Goal: Task Accomplishment & Management: Complete application form

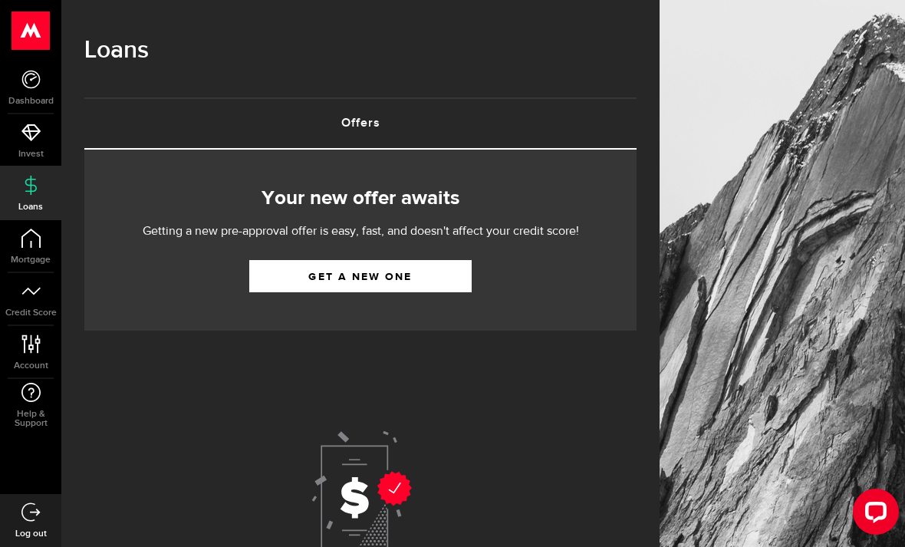
click at [428, 282] on link "Get a new one" at bounding box center [360, 276] width 222 height 32
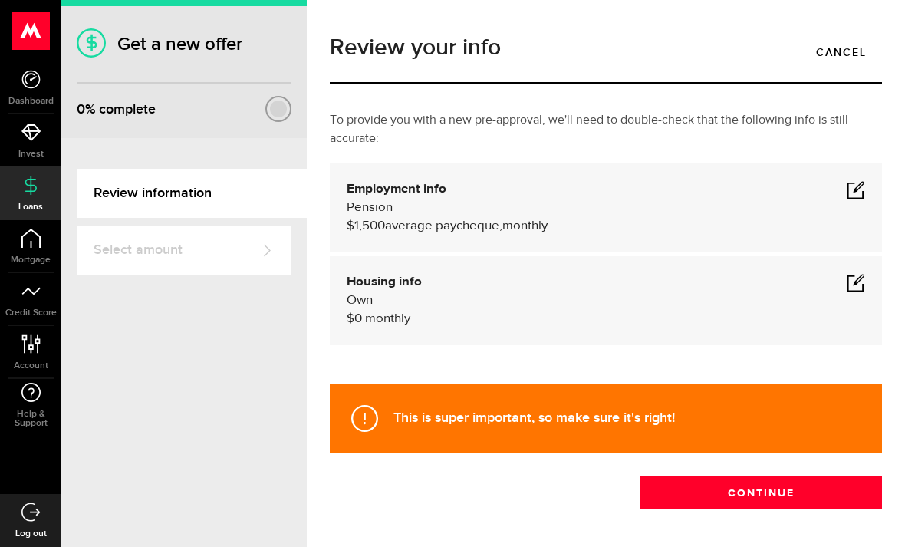
click at [801, 496] on button "Continue" at bounding box center [760, 492] width 241 height 32
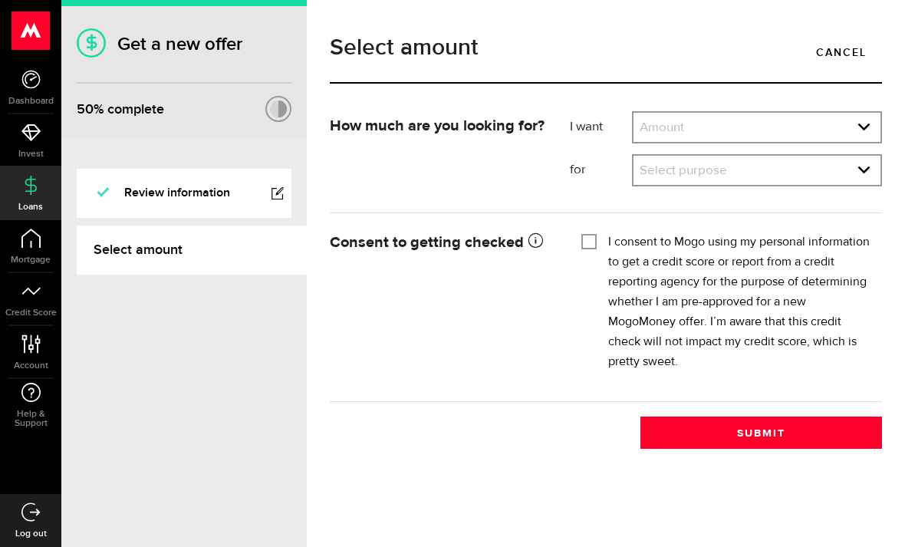
click at [872, 132] on select "Amount $500 $1000 $2000 $3000 $4000 $5000 $6000 $7000 $8000 $9000 $10000 $11000…" at bounding box center [756, 129] width 247 height 32
select select "2000"
click at [874, 176] on select "Select purpose Credit Card Refinancing/Pay Off Credit Cards Debt Consolidation …" at bounding box center [756, 172] width 247 height 32
select select "Credit Card Refinancing/Pay Off Credit Cards"
click at [581, 248] on div at bounding box center [588, 241] width 15 height 15
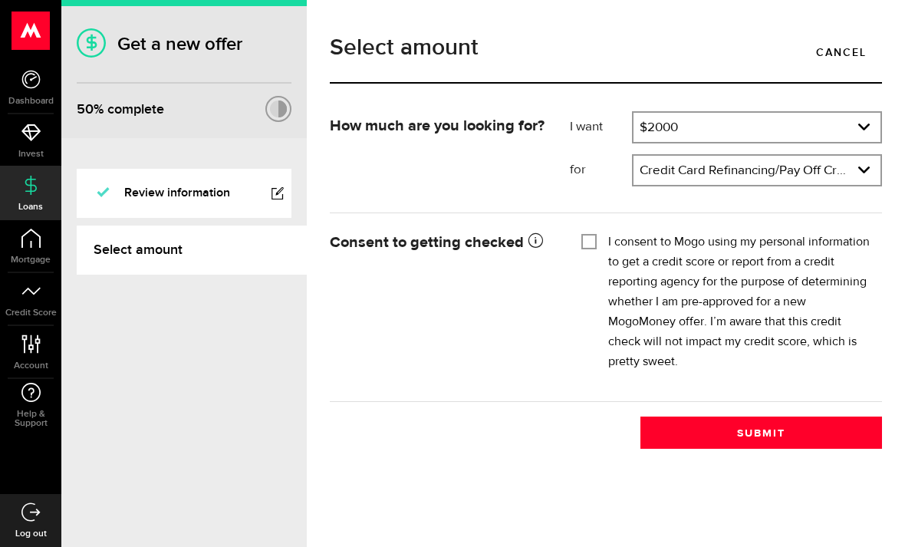
checkbox input "true"
click at [705, 416] on button "Submit" at bounding box center [760, 432] width 241 height 32
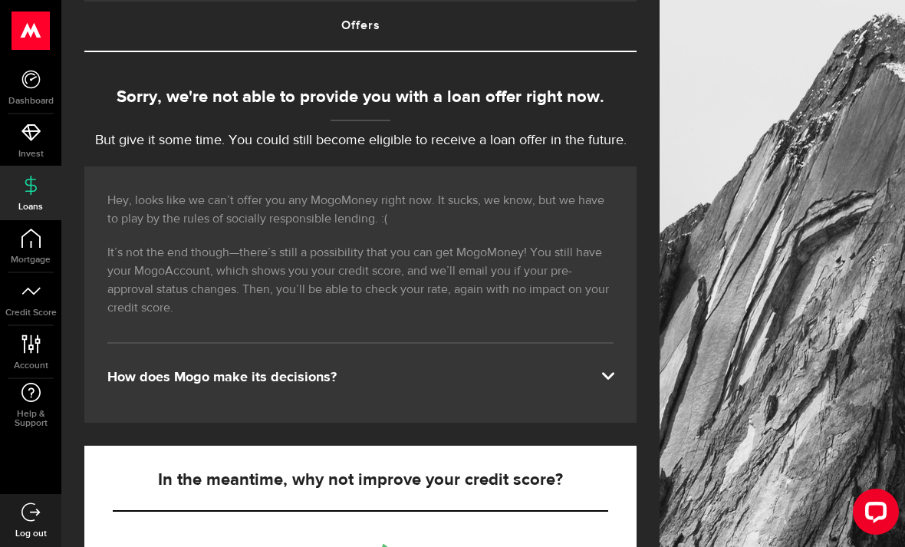
scroll to position [96, 0]
